Goal: Connect with others: Connect with others

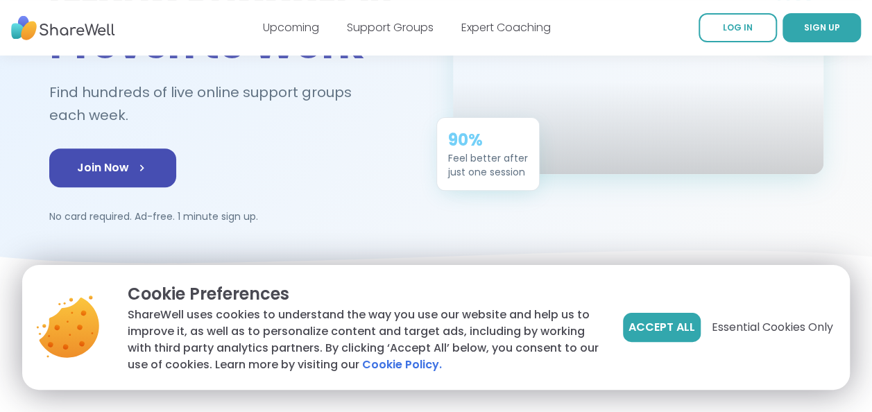
scroll to position [208, 0]
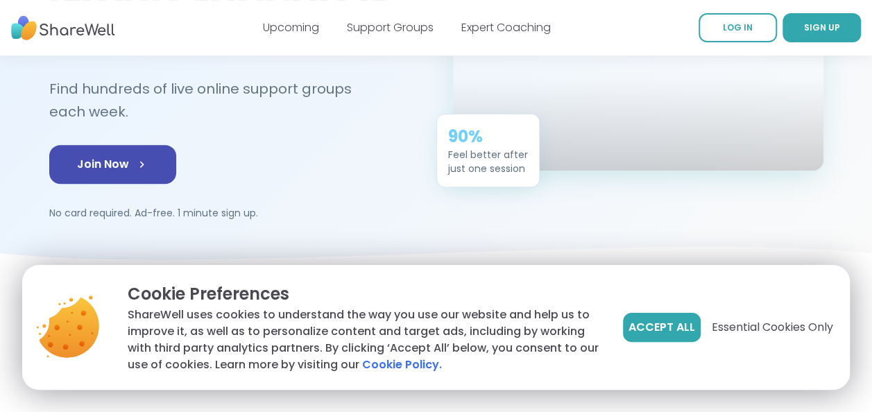
click at [555, 215] on div "🌟 1 Million People Connected Group Support Is Proven to Work Find hundreds of l…" at bounding box center [436, 78] width 774 height 284
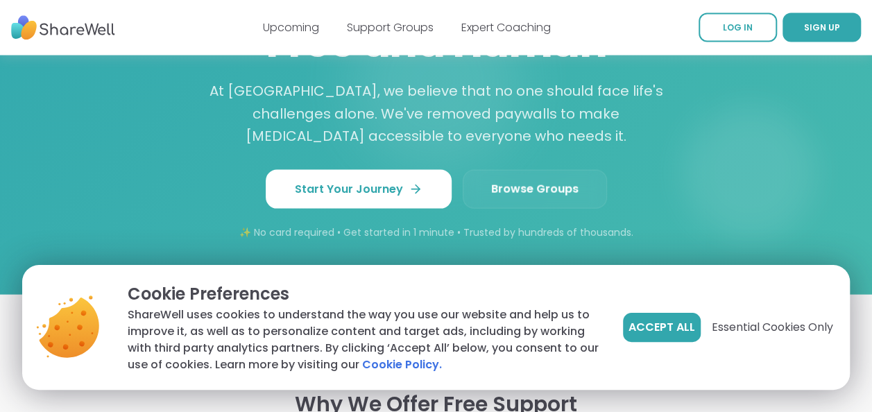
scroll to position [1370, 0]
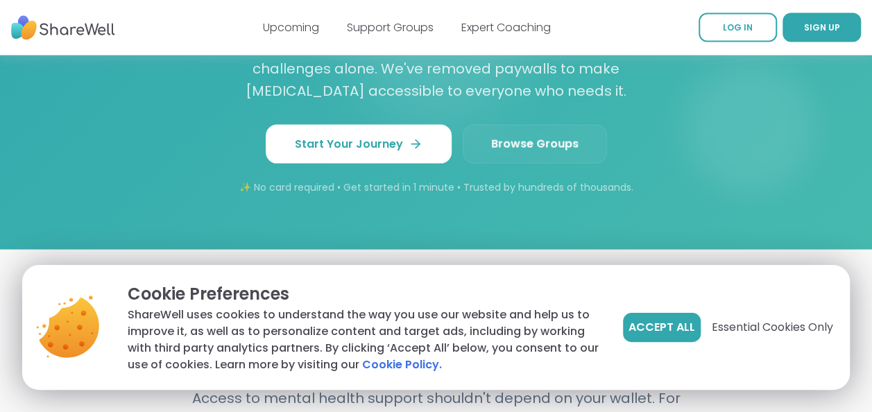
click at [525, 136] on span "Browse Groups" at bounding box center [534, 144] width 87 height 17
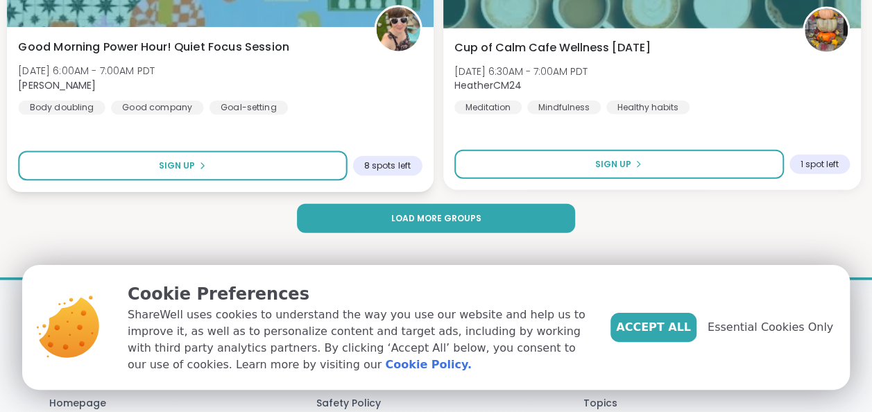
scroll to position [4368, 0]
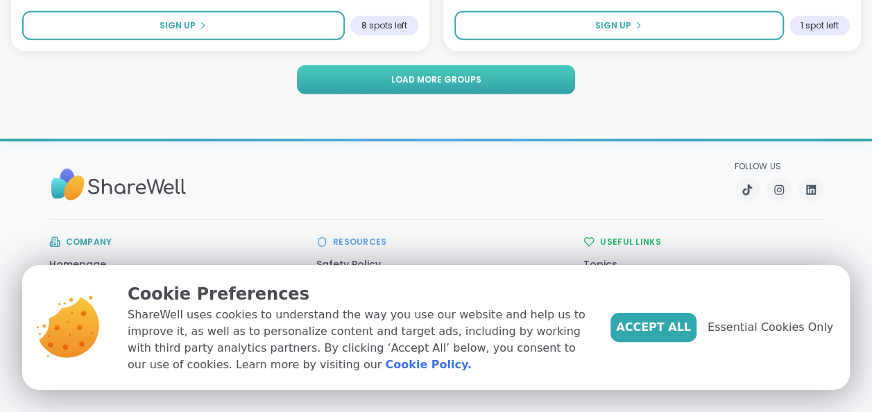
click at [418, 74] on span "Load more groups" at bounding box center [435, 80] width 90 height 12
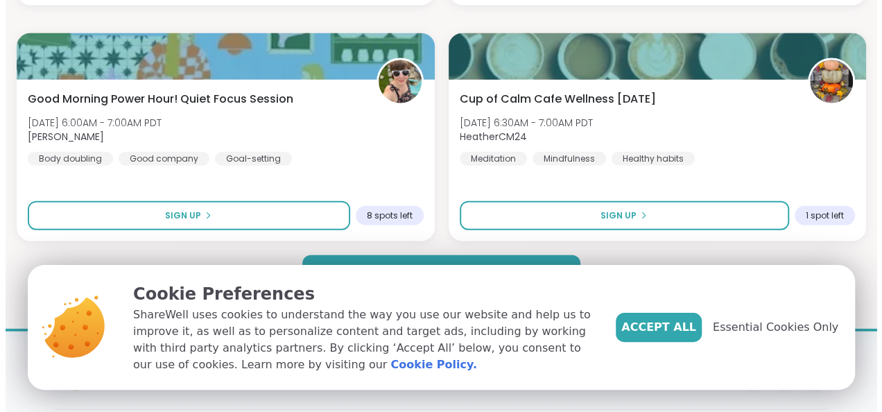
scroll to position [4230, 0]
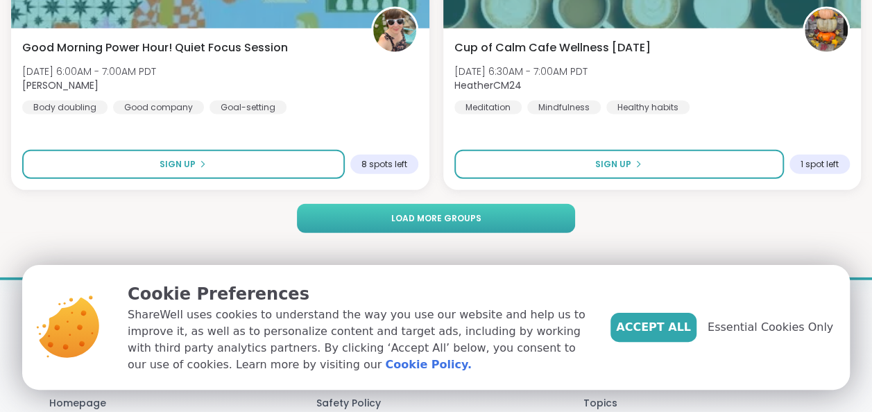
click at [433, 221] on span "Load more groups" at bounding box center [435, 218] width 90 height 12
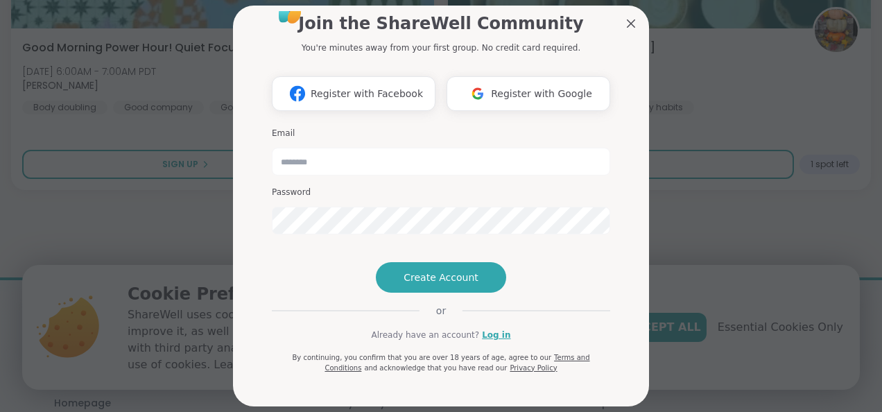
scroll to position [0, 0]
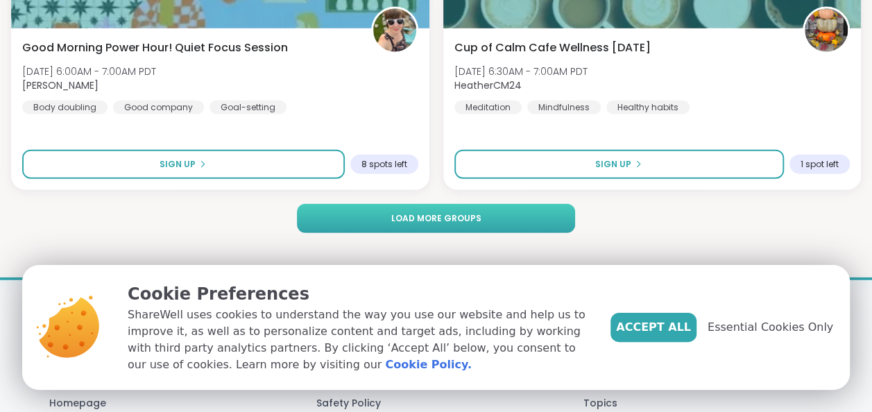
click at [476, 209] on button "Load more groups" at bounding box center [435, 218] width 277 height 29
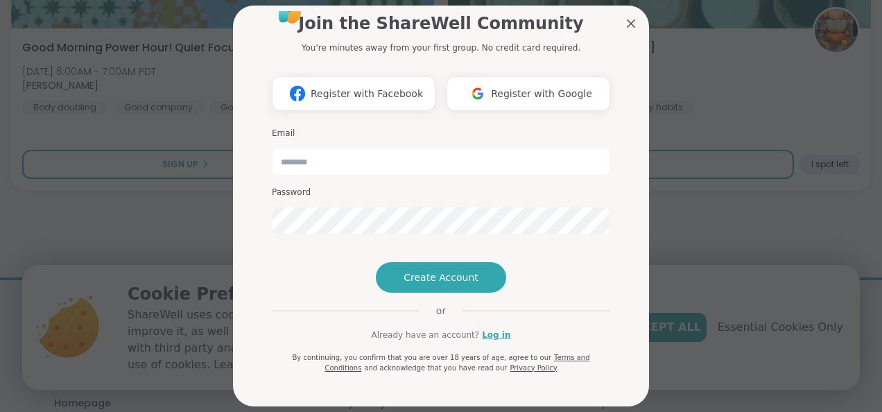
scroll to position [69, 0]
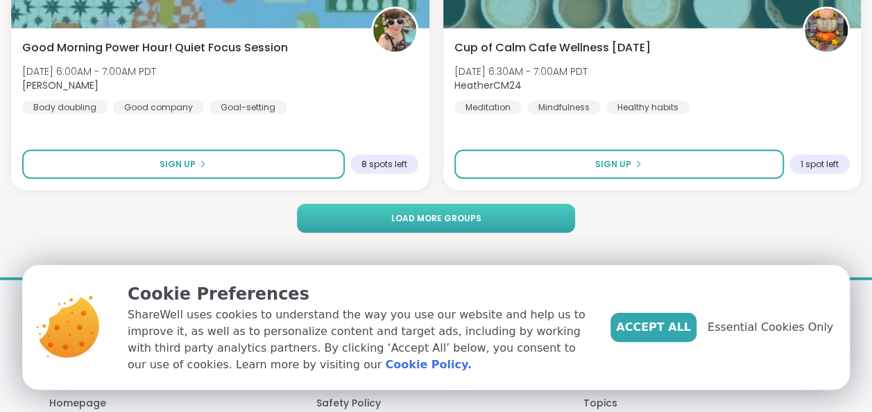
click at [452, 221] on span "Load more groups" at bounding box center [435, 218] width 90 height 12
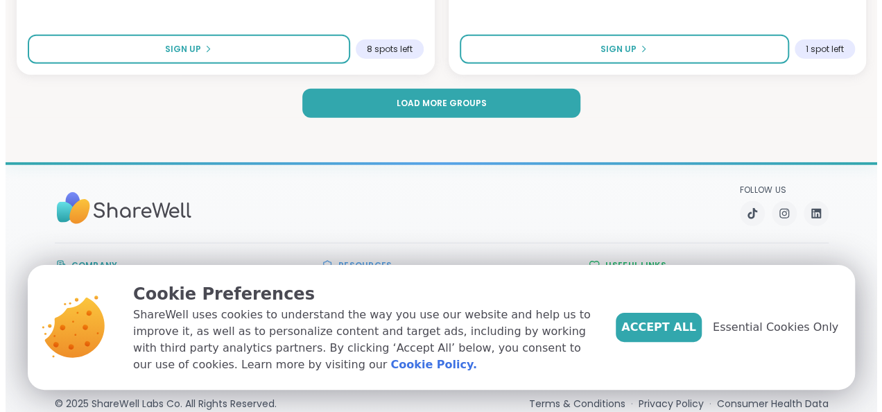
scroll to position [4269, 0]
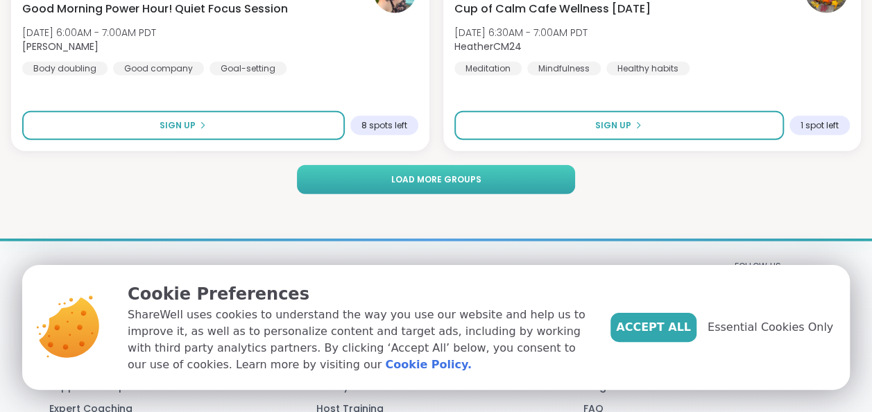
click at [485, 172] on button "Load more groups" at bounding box center [435, 179] width 277 height 29
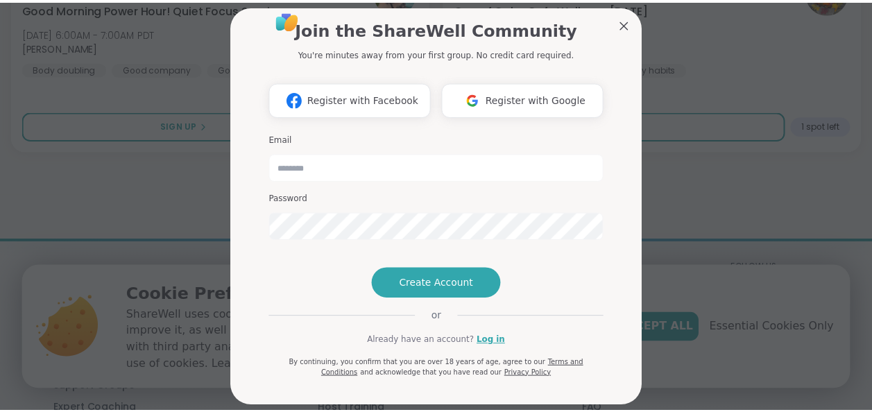
scroll to position [0, 0]
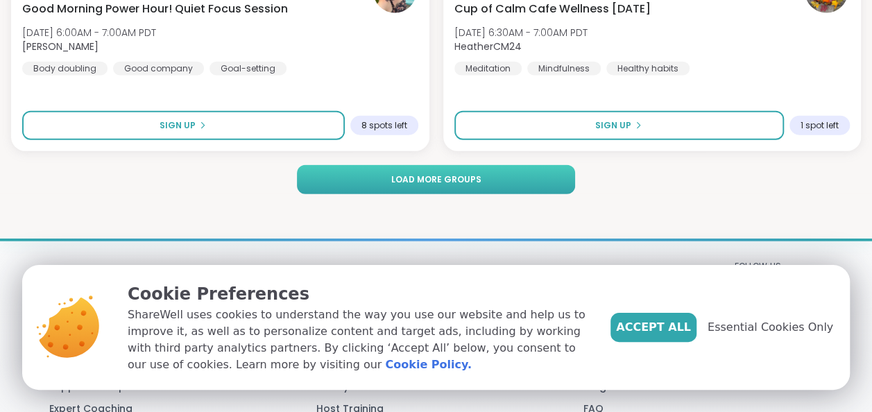
click at [453, 184] on span "Load more groups" at bounding box center [435, 179] width 90 height 12
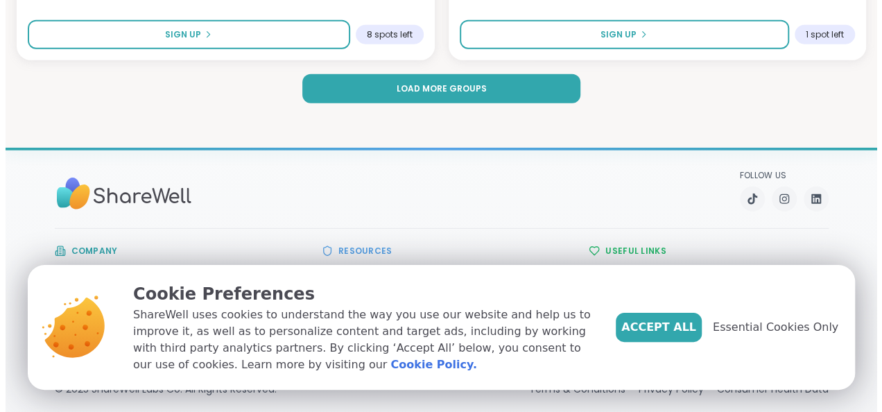
scroll to position [4338, 0]
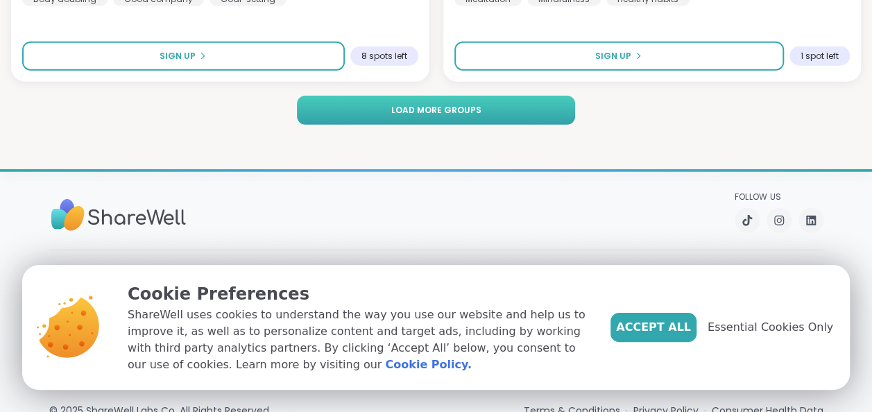
click at [456, 110] on span "Load more groups" at bounding box center [435, 110] width 90 height 12
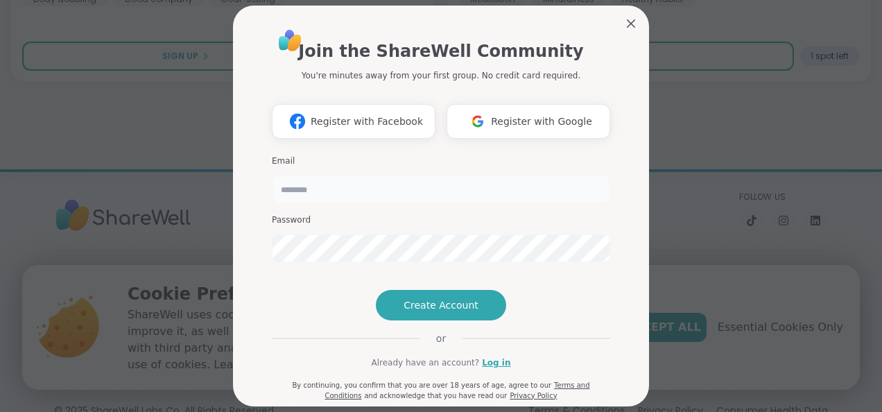
click at [349, 189] on input "email" at bounding box center [441, 189] width 338 height 28
type input "**********"
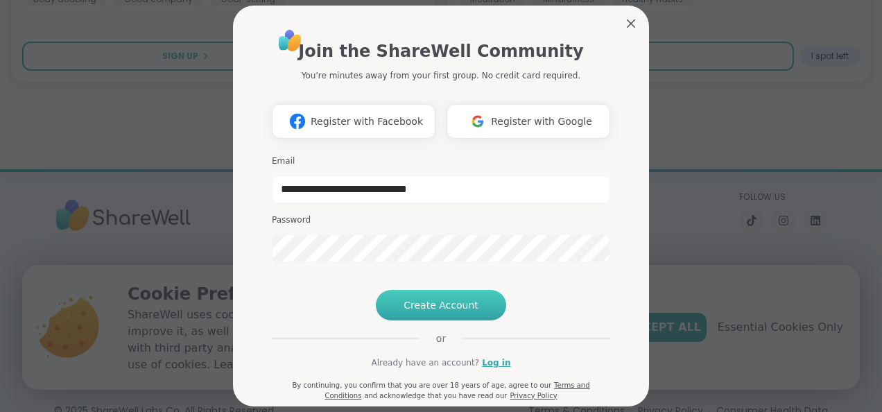
click at [442, 312] on span "Create Account" at bounding box center [441, 305] width 75 height 14
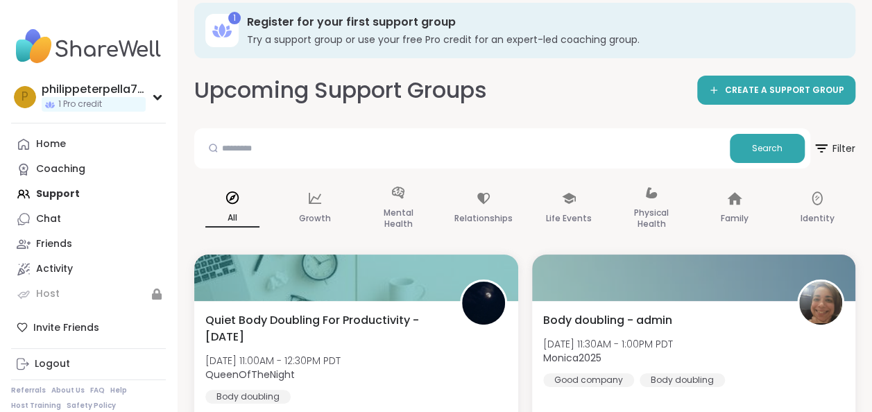
scroll to position [4129, 0]
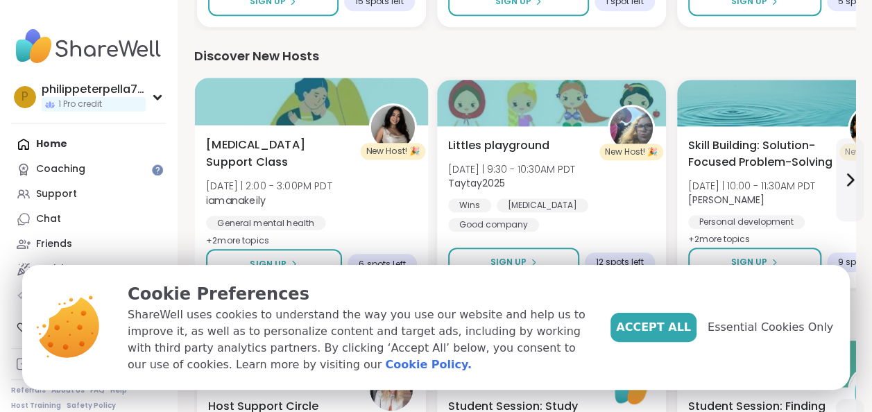
scroll to position [823, 0]
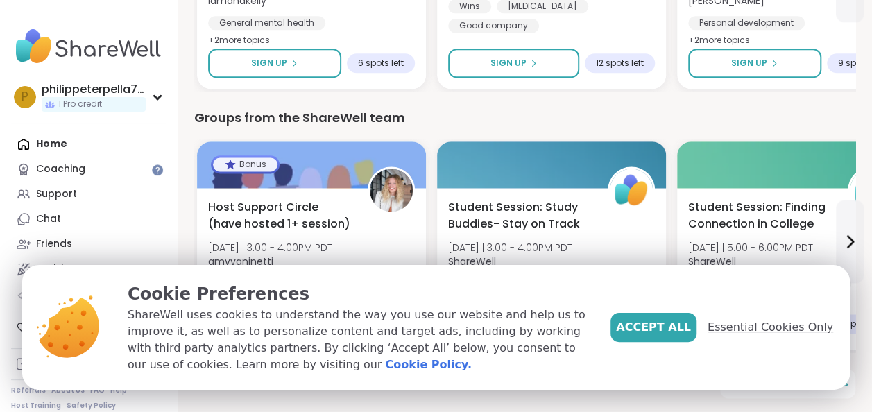
click at [757, 329] on span "Essential Cookies Only" at bounding box center [770, 327] width 126 height 17
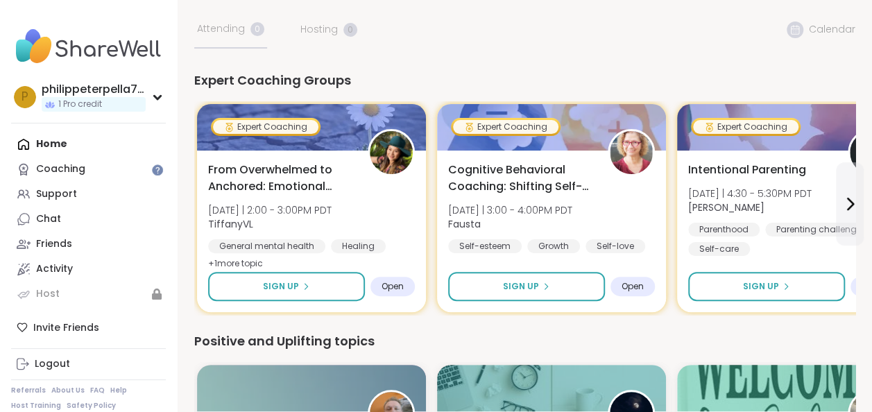
scroll to position [139, 0]
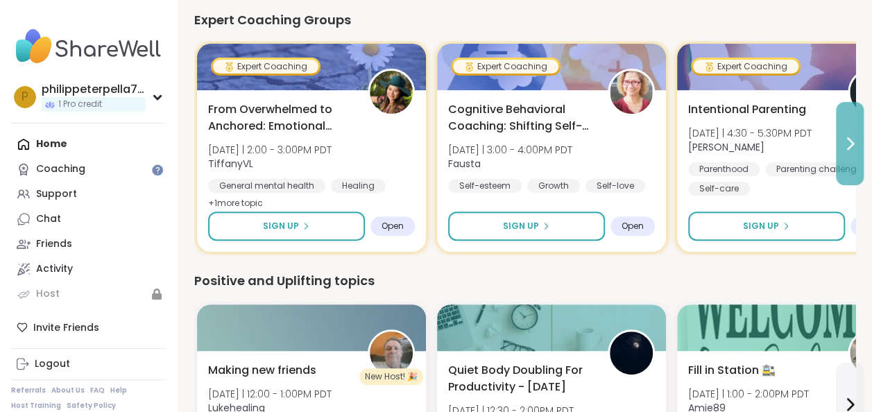
click at [851, 146] on icon at bounding box center [850, 143] width 6 height 11
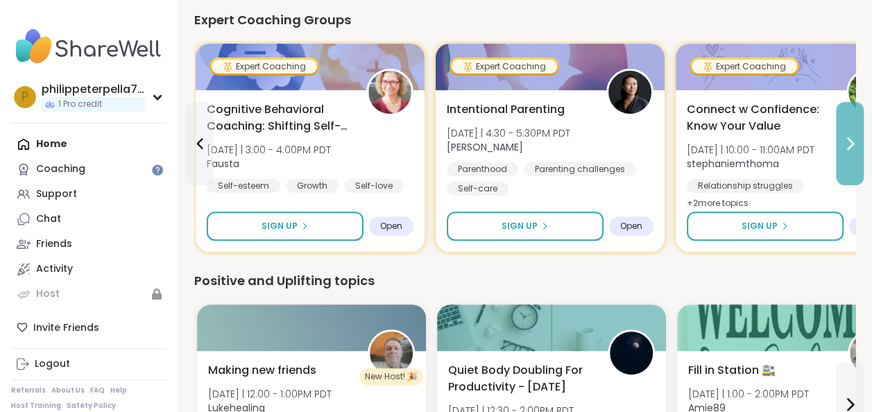
click at [851, 146] on icon at bounding box center [850, 143] width 6 height 11
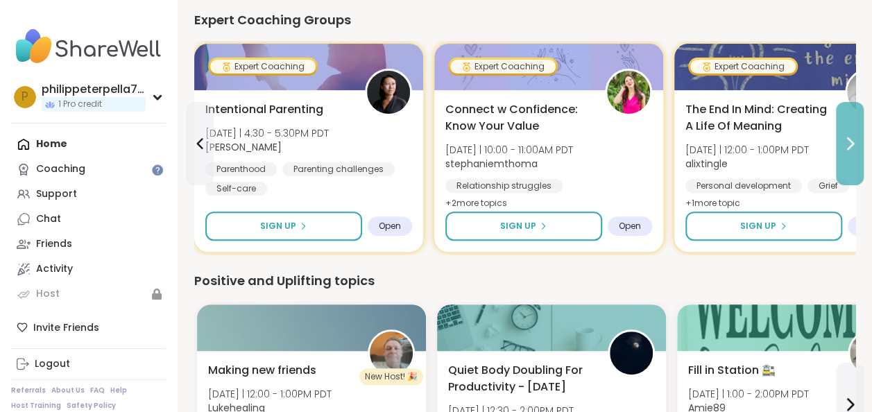
click at [849, 146] on icon at bounding box center [849, 143] width 17 height 17
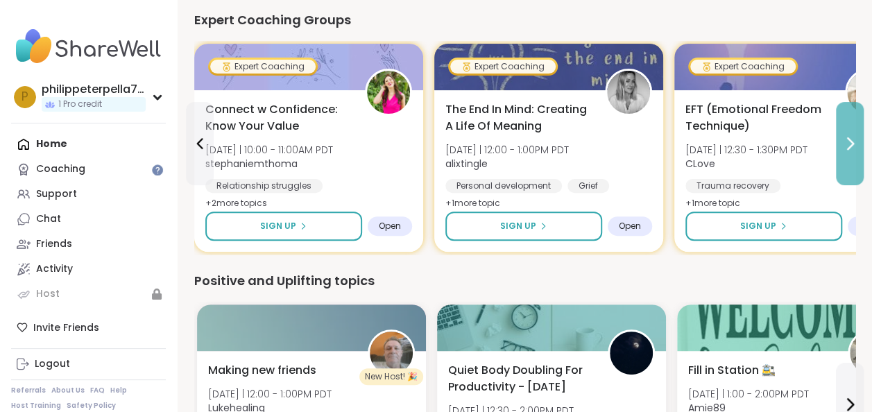
click at [849, 146] on icon at bounding box center [849, 143] width 17 height 17
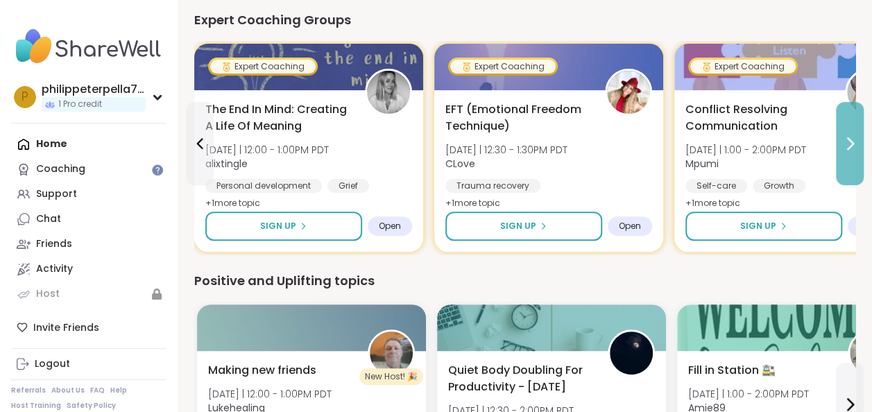
click at [849, 146] on icon at bounding box center [849, 143] width 17 height 17
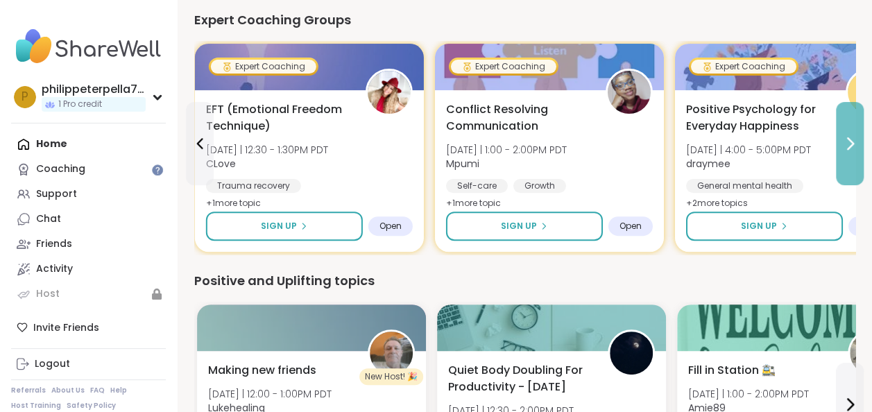
click at [849, 146] on icon at bounding box center [849, 143] width 17 height 17
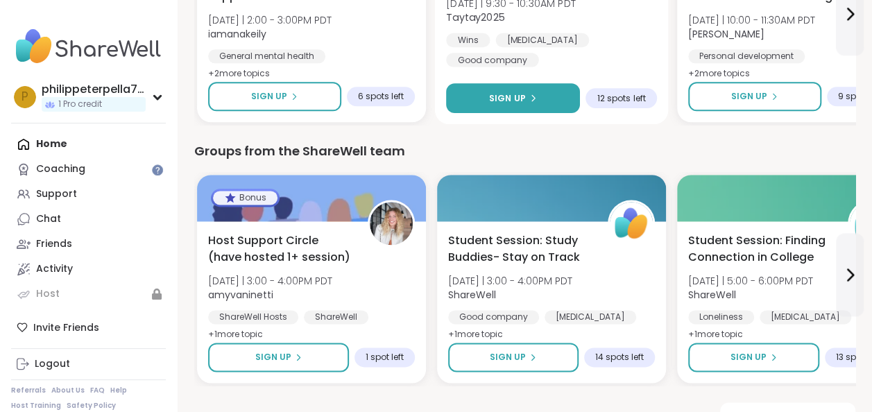
scroll to position [823, 0]
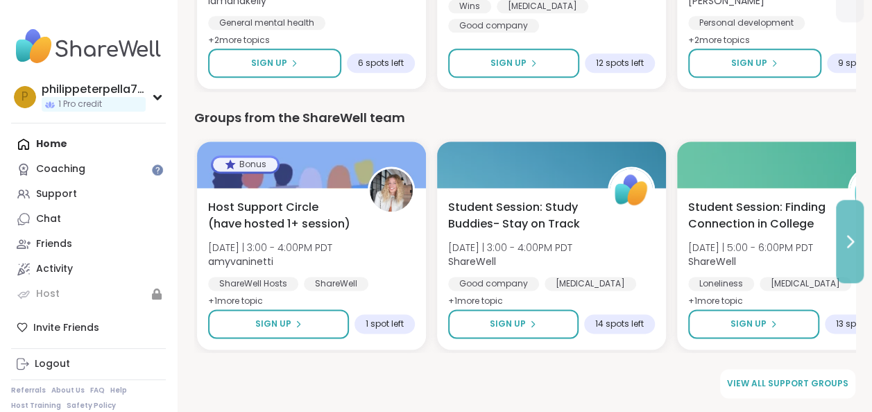
click at [849, 240] on icon at bounding box center [849, 241] width 17 height 17
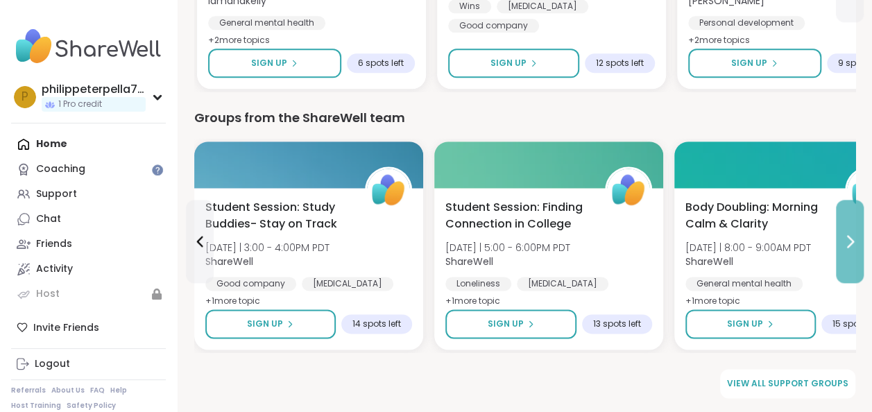
click at [849, 240] on icon at bounding box center [849, 241] width 17 height 17
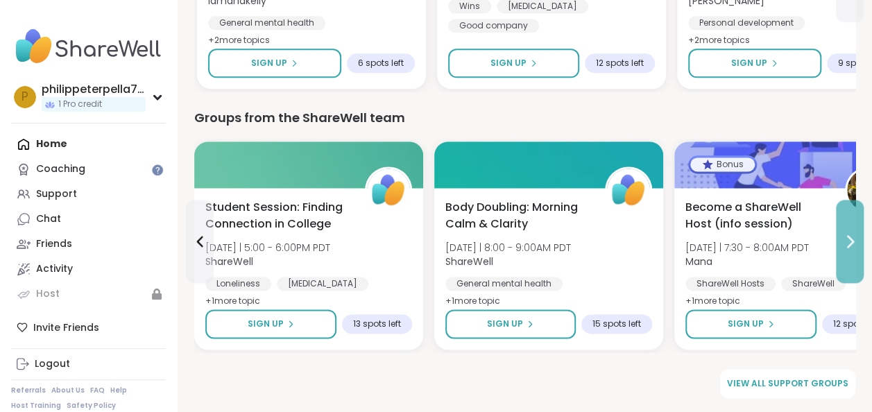
click at [849, 240] on icon at bounding box center [849, 241] width 17 height 17
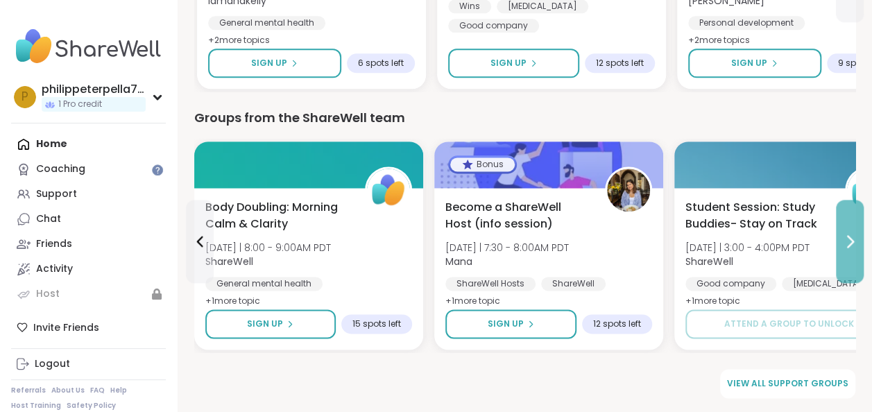
click at [849, 240] on icon at bounding box center [849, 241] width 17 height 17
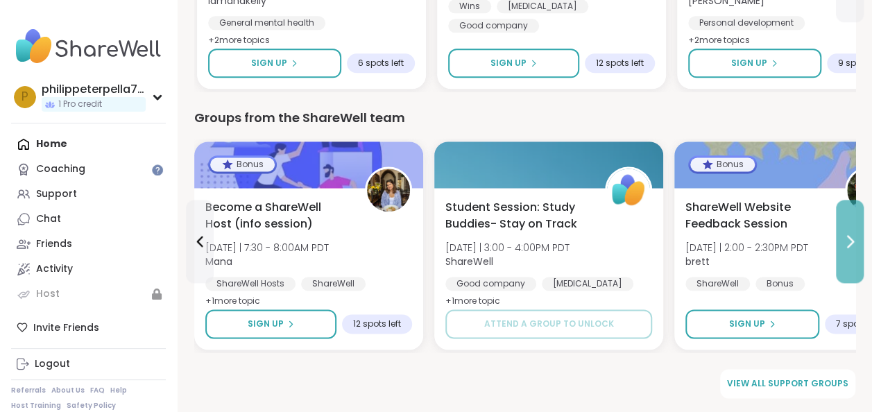
click at [849, 240] on icon at bounding box center [849, 241] width 17 height 17
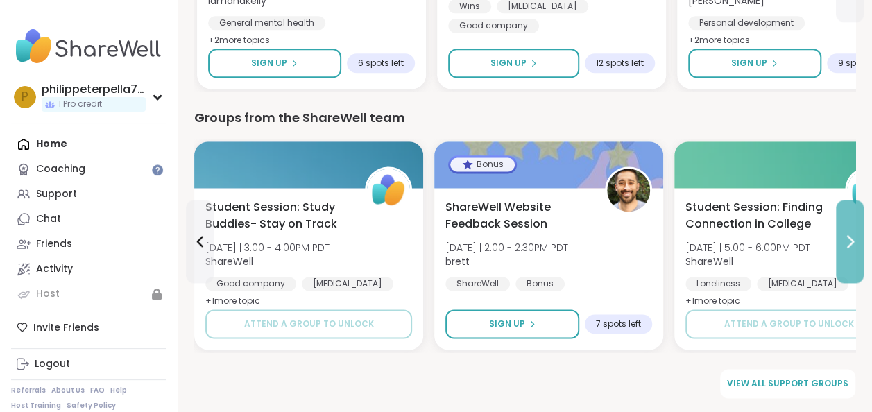
click at [849, 240] on icon at bounding box center [849, 241] width 17 height 17
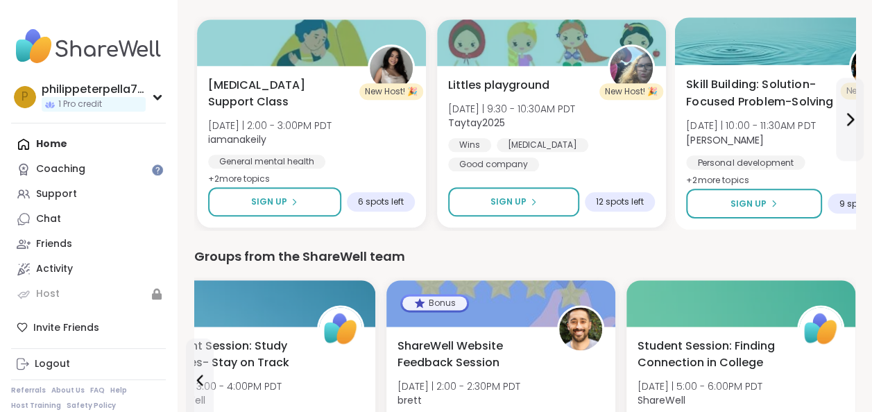
scroll to position [615, 0]
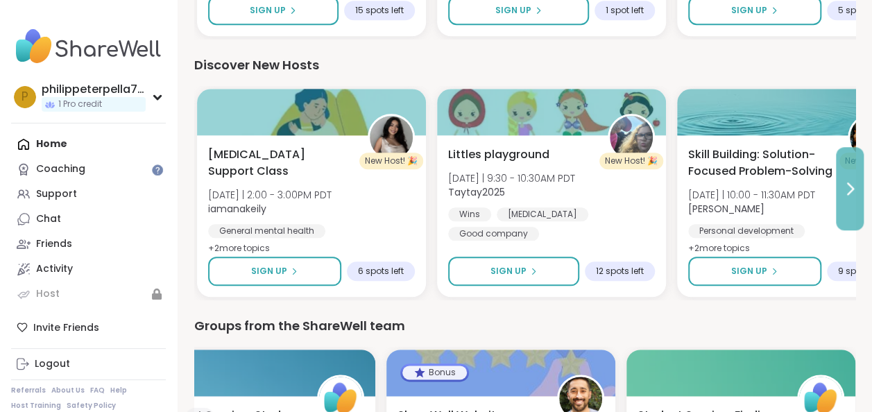
click at [850, 189] on icon at bounding box center [849, 188] width 17 height 17
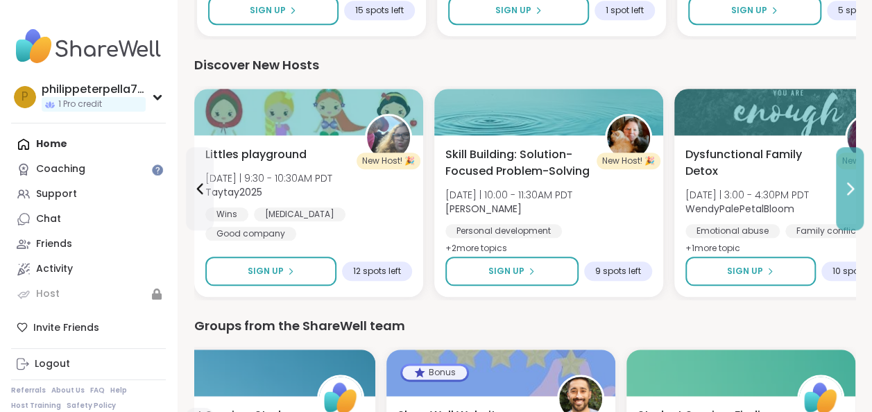
click at [850, 189] on icon at bounding box center [849, 188] width 17 height 17
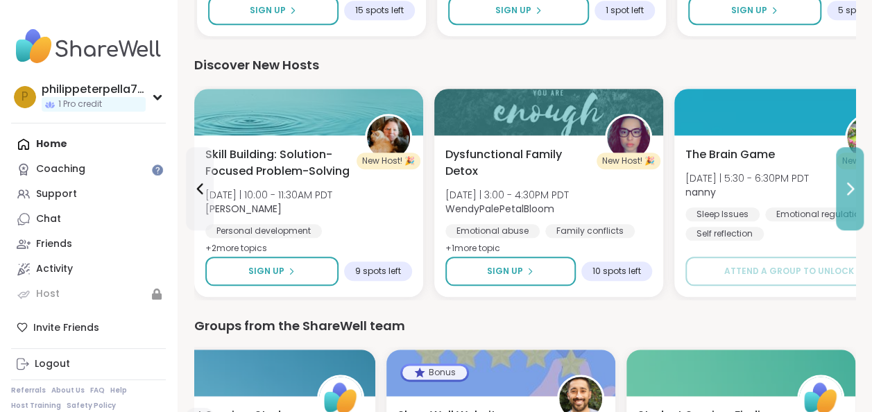
click at [850, 189] on icon at bounding box center [849, 188] width 17 height 17
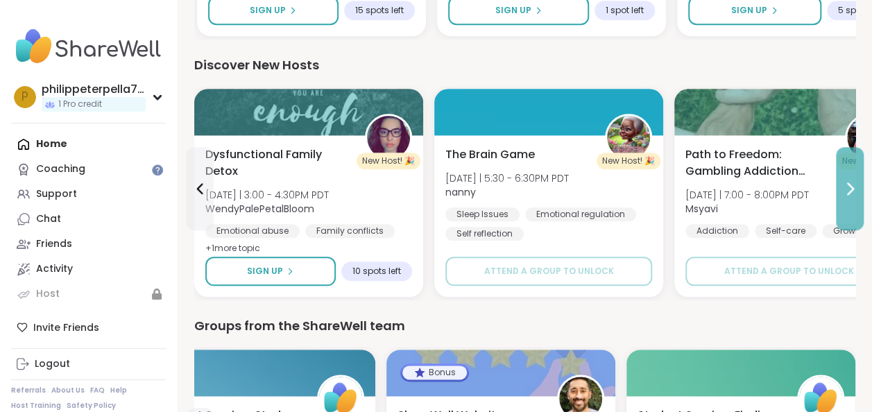
click at [850, 189] on icon at bounding box center [849, 188] width 17 height 17
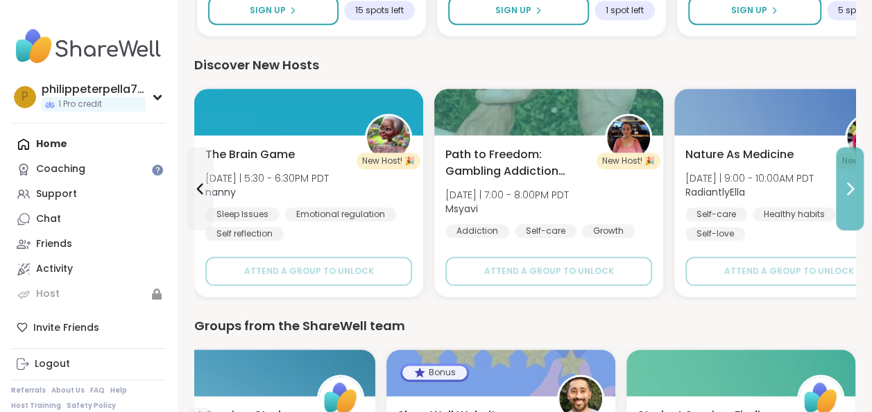
click at [850, 189] on icon at bounding box center [849, 188] width 17 height 17
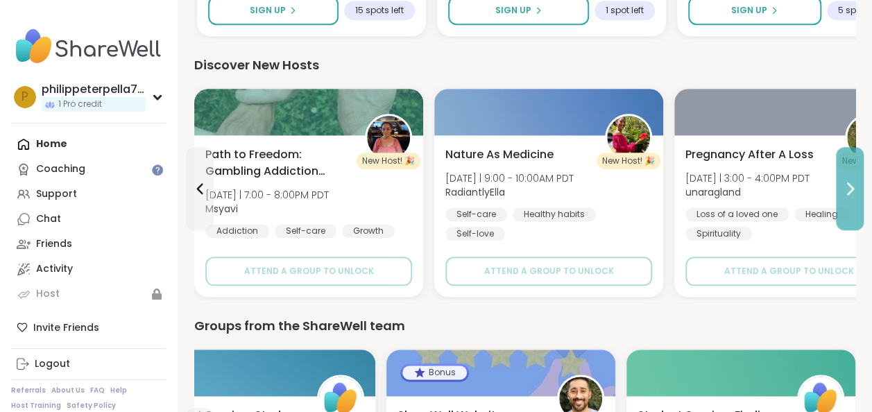
click at [850, 189] on icon at bounding box center [849, 188] width 17 height 17
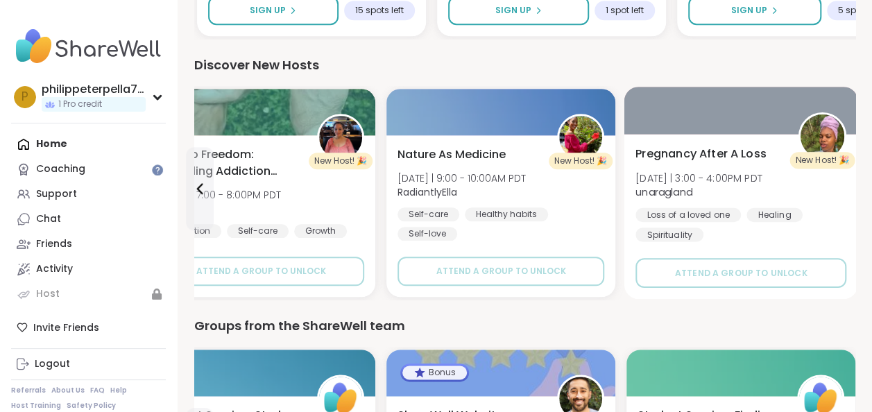
scroll to position [407, 0]
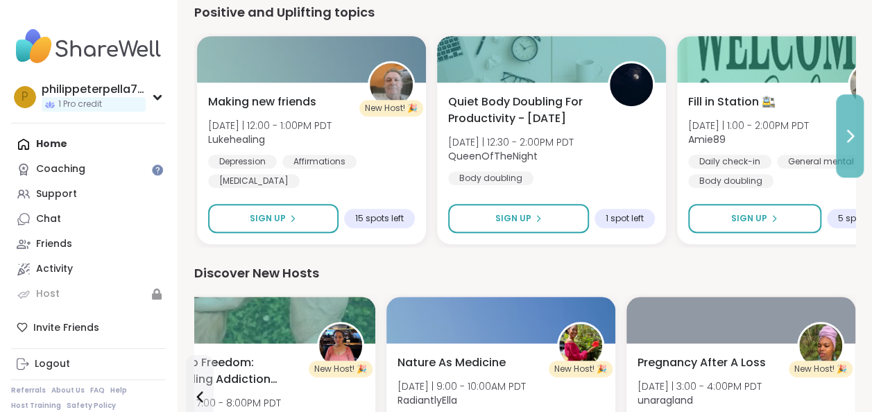
click at [850, 137] on icon at bounding box center [850, 135] width 6 height 11
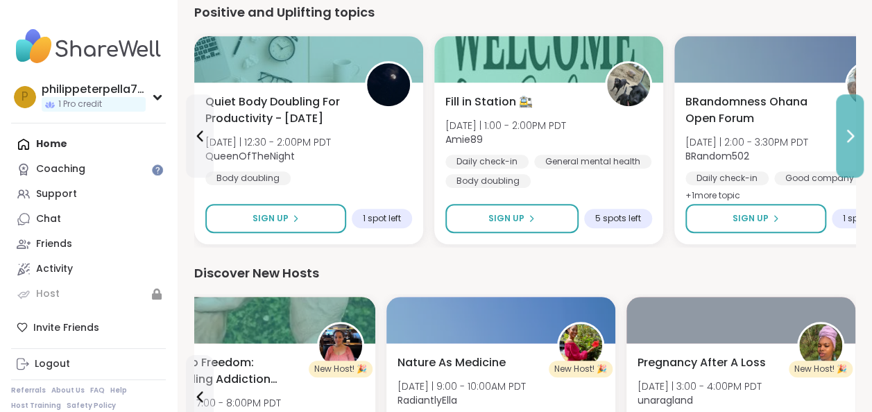
click at [850, 137] on icon at bounding box center [850, 135] width 6 height 11
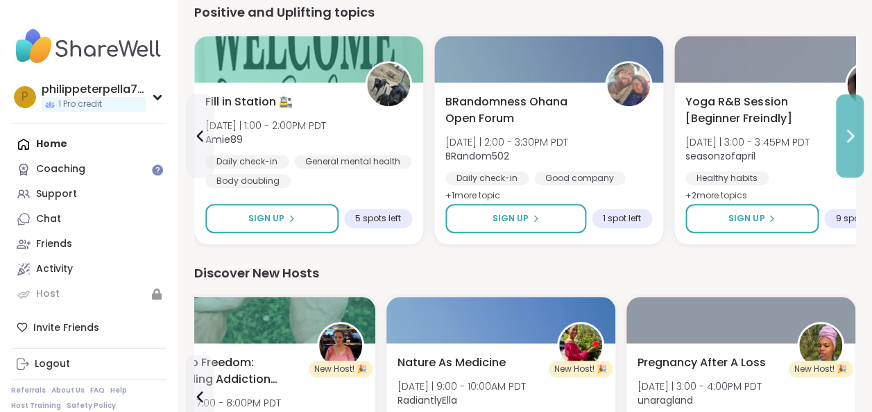
click at [850, 137] on icon at bounding box center [850, 135] width 6 height 11
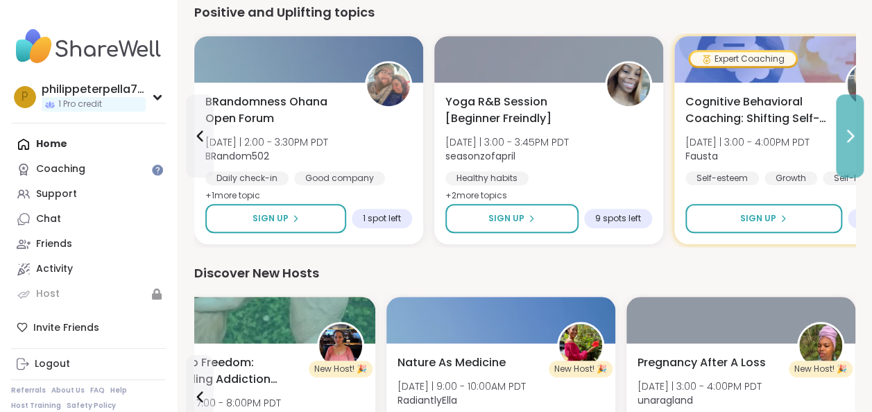
click at [850, 137] on icon at bounding box center [850, 135] width 6 height 11
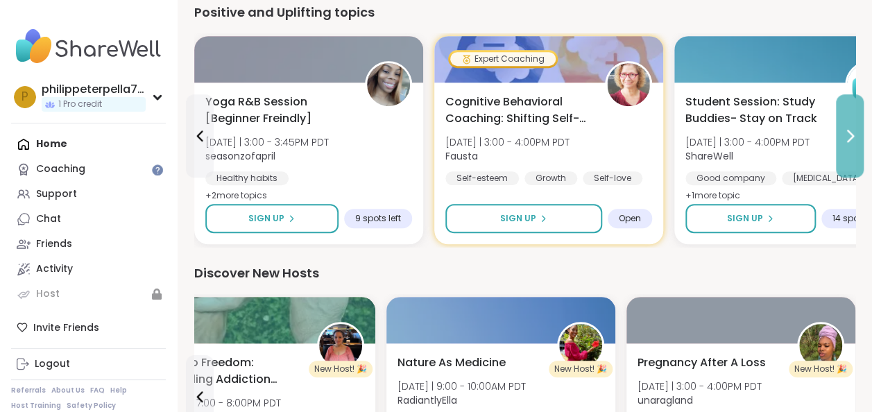
click at [850, 137] on icon at bounding box center [850, 135] width 6 height 11
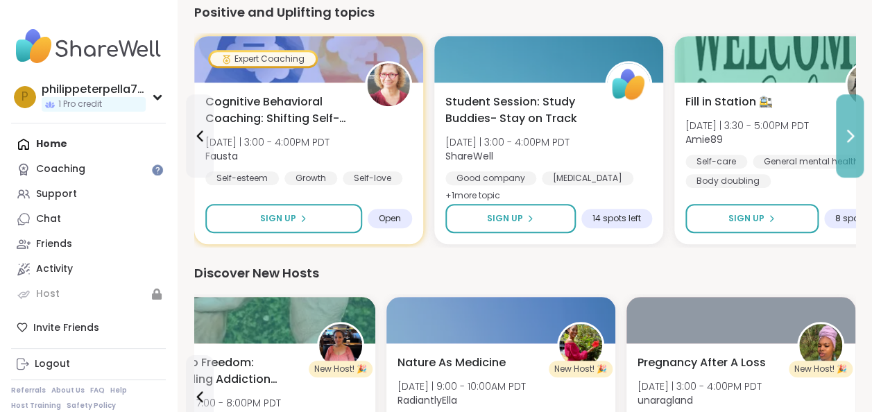
click at [850, 137] on icon at bounding box center [850, 135] width 6 height 11
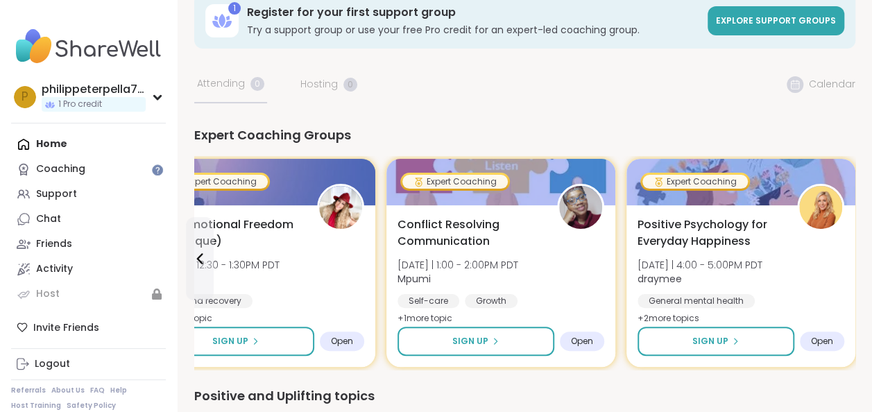
scroll to position [0, 0]
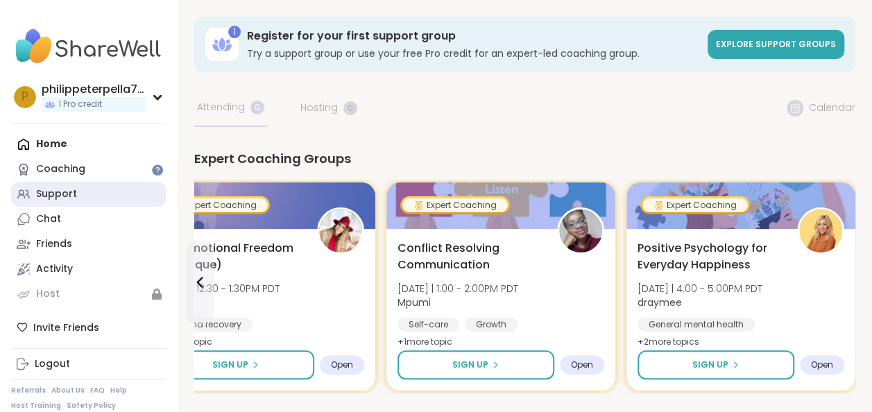
click at [80, 194] on link "Support" at bounding box center [88, 194] width 155 height 25
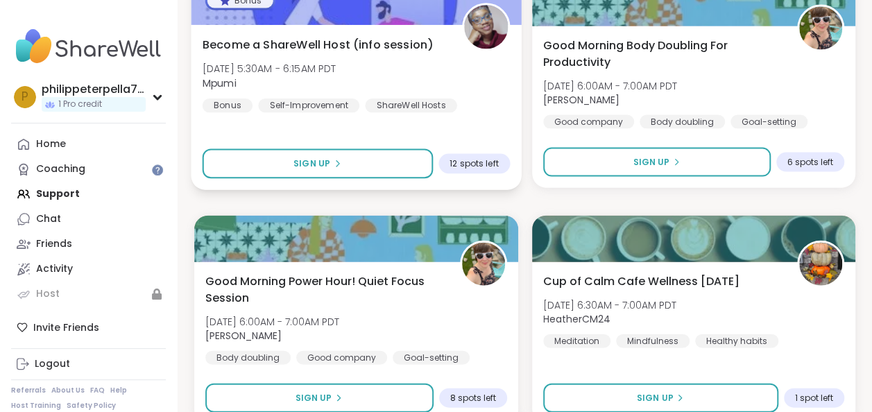
scroll to position [4129, 0]
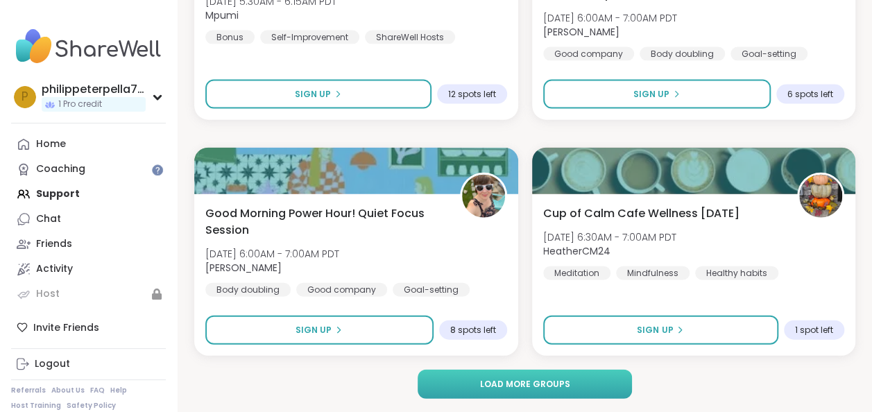
click at [515, 383] on span "Load more groups" at bounding box center [524, 384] width 90 height 12
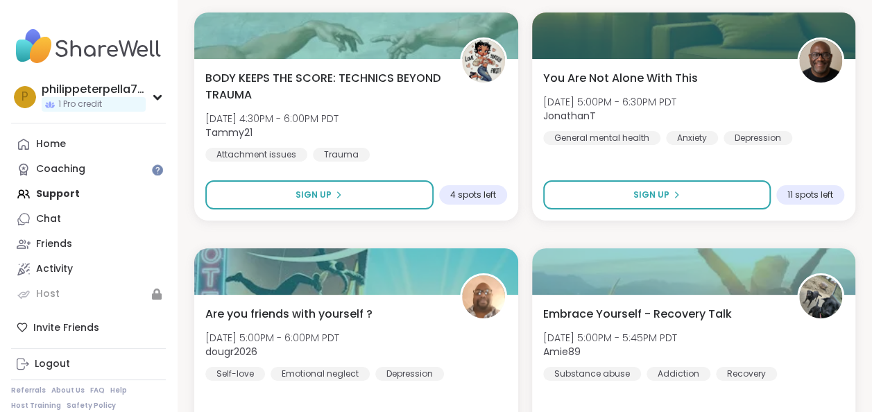
scroll to position [7748, 0]
